Goal: Task Accomplishment & Management: Manage account settings

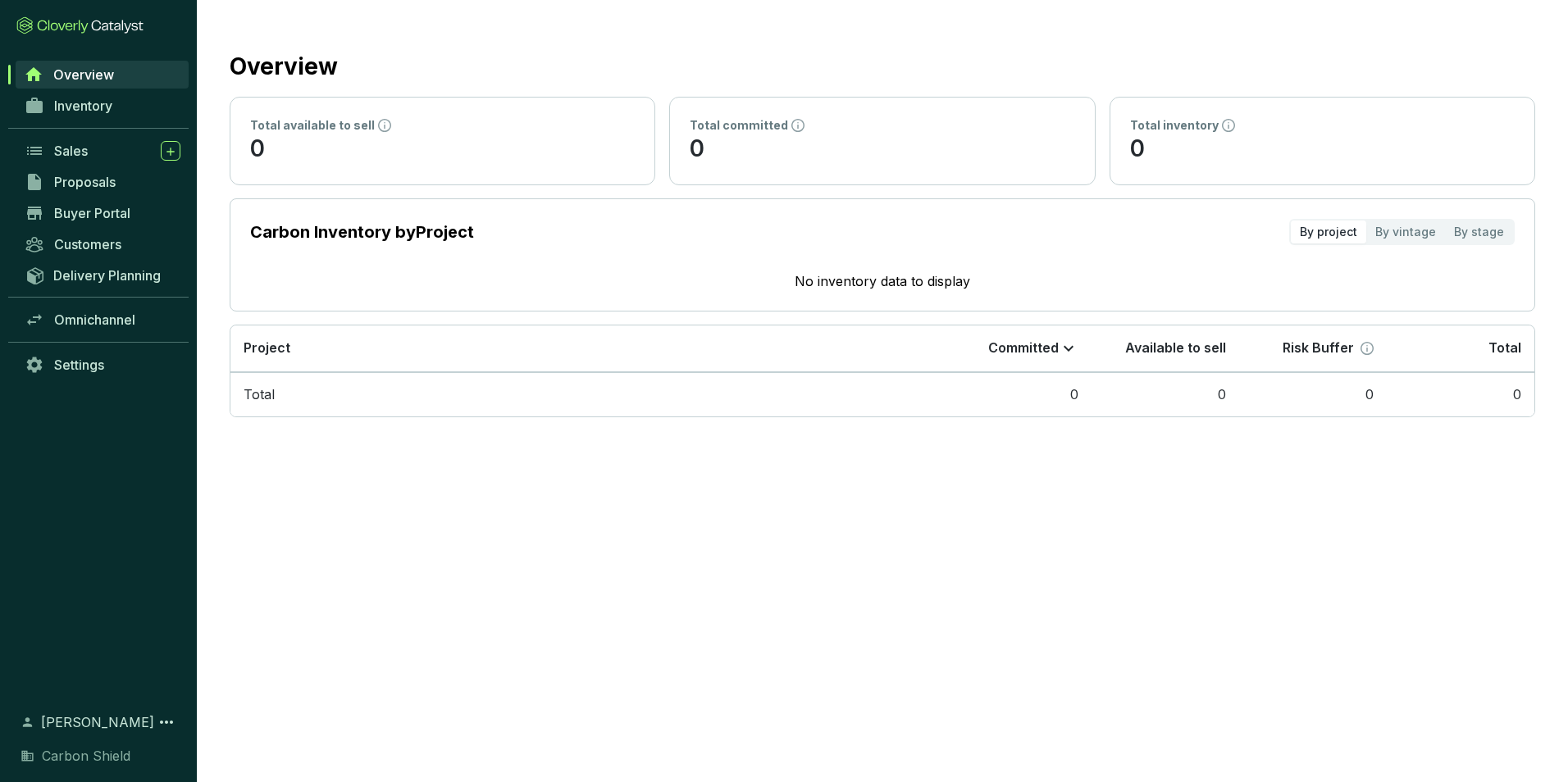
drag, startPoint x: 1448, startPoint y: 0, endPoint x: 1237, endPoint y: 36, distance: 214.0
click at [1219, 46] on div "Overview" at bounding box center [882, 63] width 1305 height 41
click at [1376, 13] on section "Overview Total available to sell 0 Total committed 0 Total inventory 0 Carbon I…" at bounding box center [883, 229] width 1371 height 460
click at [762, 550] on section "Overview Total available to sell 0 Total committed 0 Total inventory 0 Carbon I…" at bounding box center [784, 391] width 1568 height 782
drag, startPoint x: 496, startPoint y: 8, endPoint x: 1123, endPoint y: 52, distance: 628.5
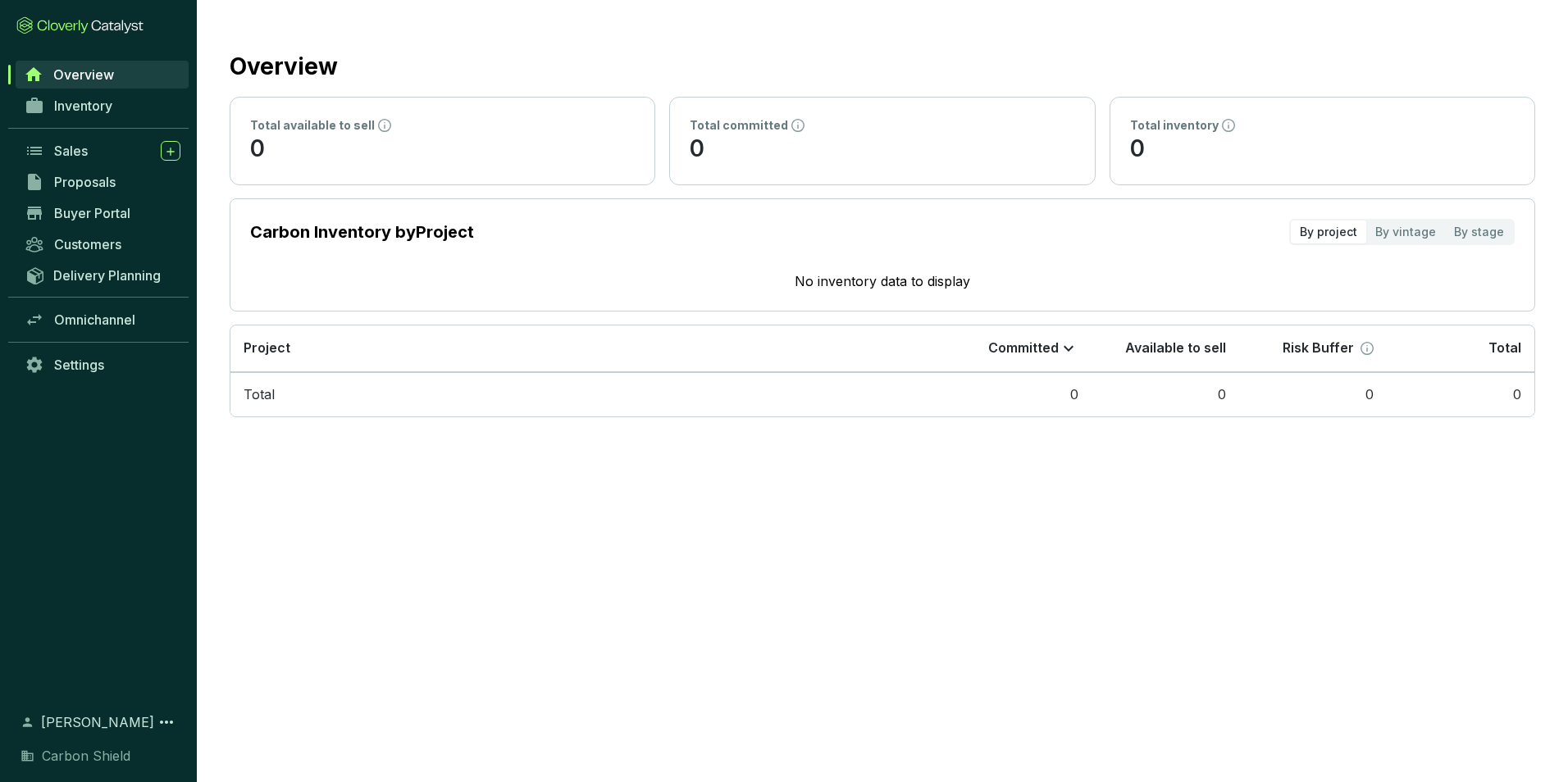
click at [1123, 52] on div "Overview" at bounding box center [882, 63] width 1305 height 41
click at [987, 577] on section "Overview Total available to sell 0 Total committed 0 Total inventory 0 Carbon I…" at bounding box center [784, 391] width 1568 height 782
click at [84, 108] on span "Inventory" at bounding box center [83, 105] width 59 height 17
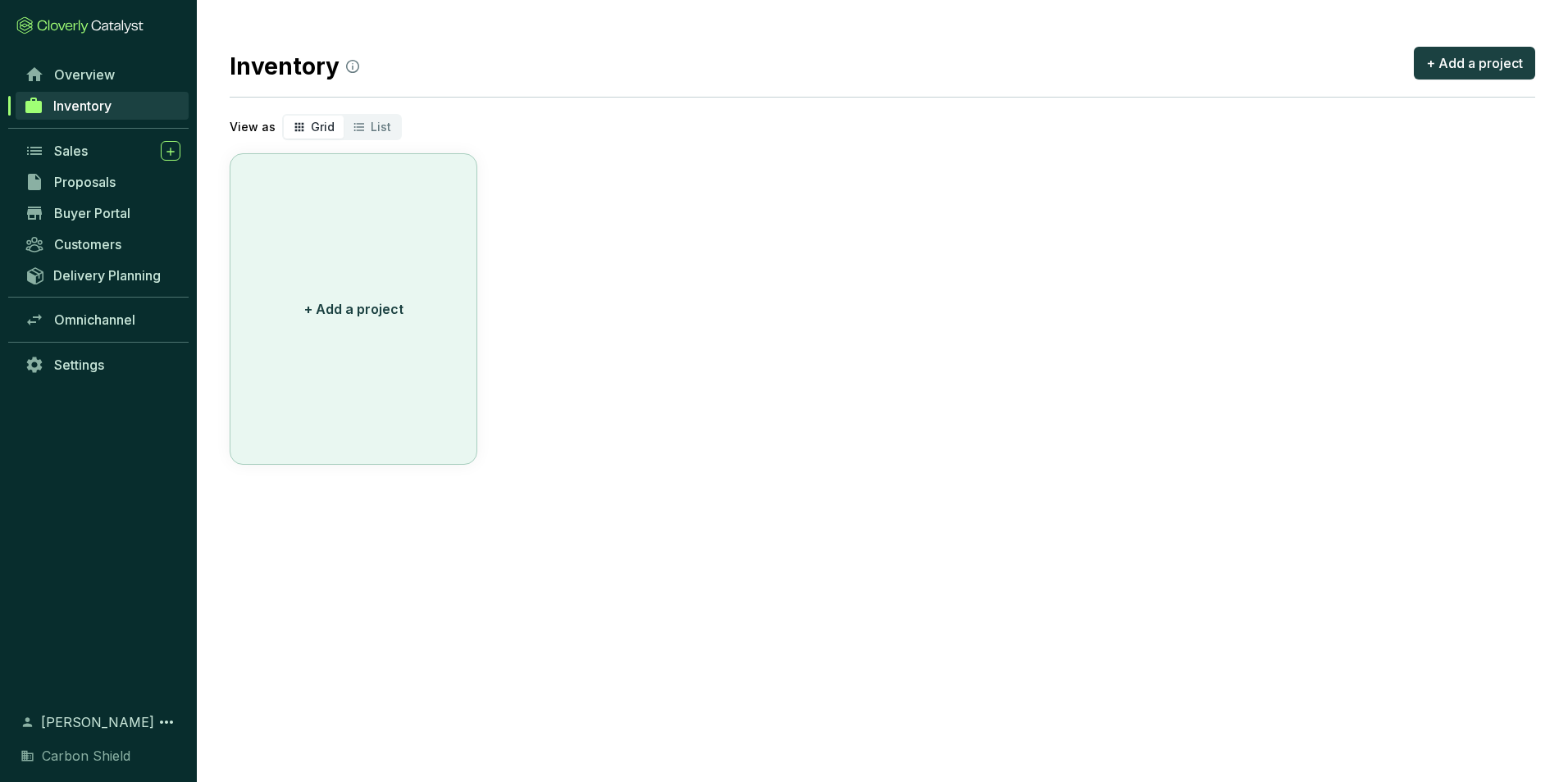
click at [323, 307] on p "+ Add a project" at bounding box center [354, 309] width 100 height 20
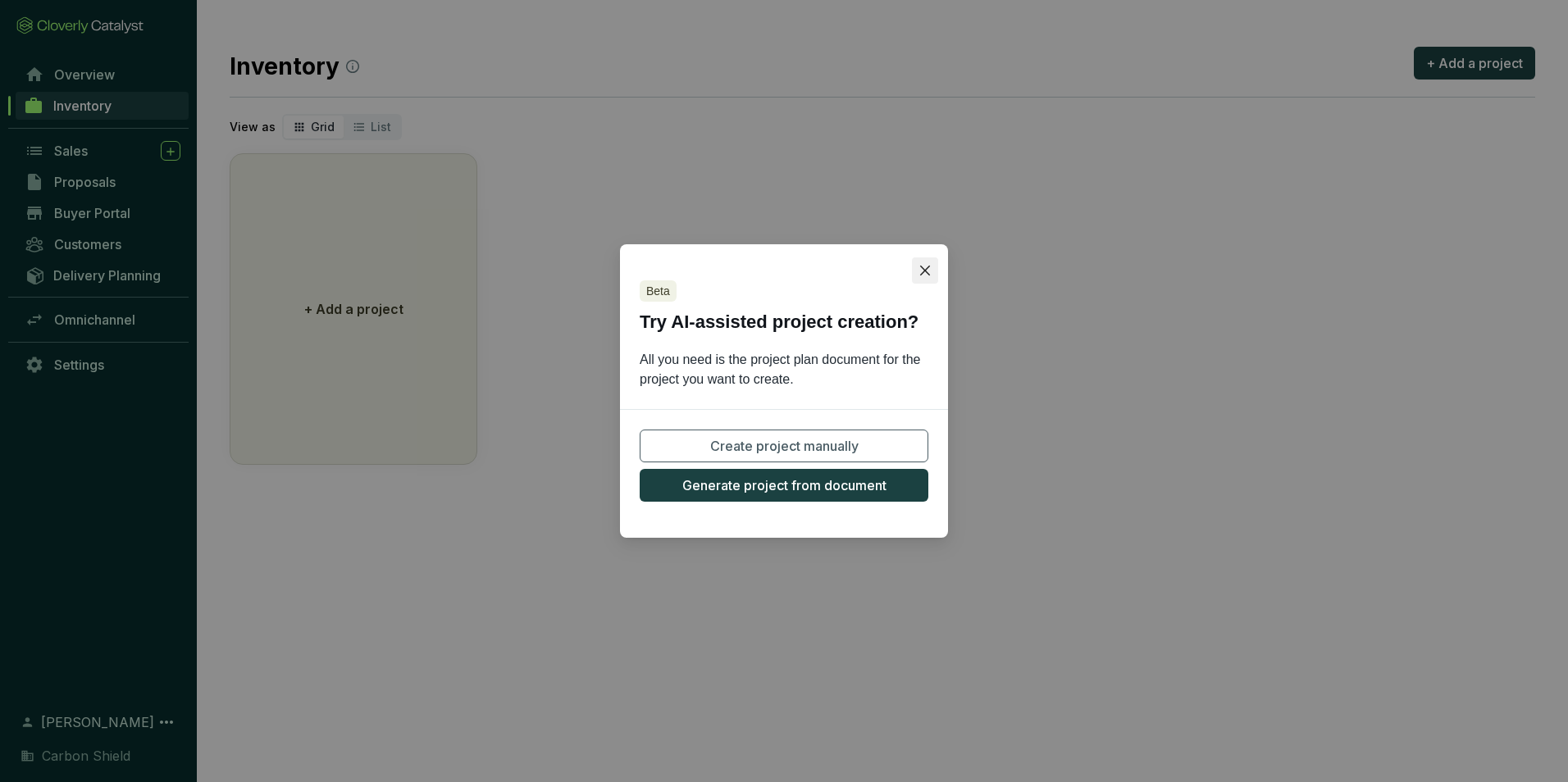
click at [929, 265] on icon "close" at bounding box center [925, 269] width 13 height 13
